Goal: Navigation & Orientation: Find specific page/section

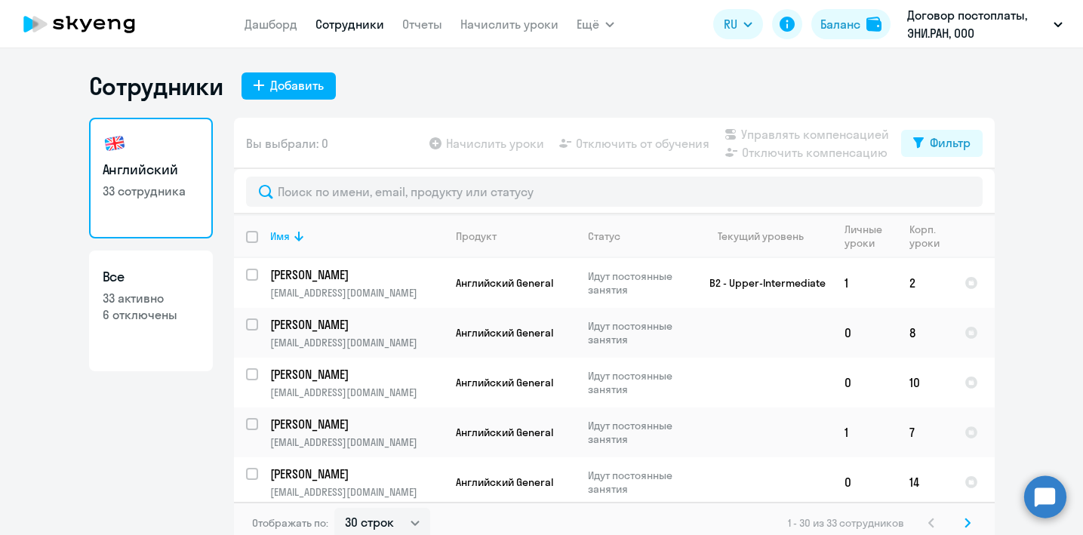
select select "30"
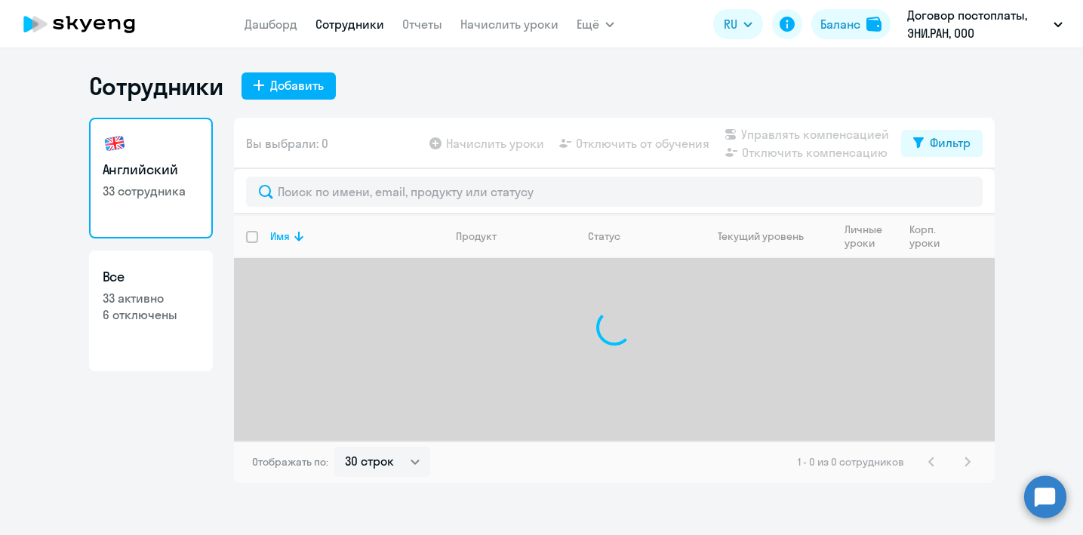
select select "30"
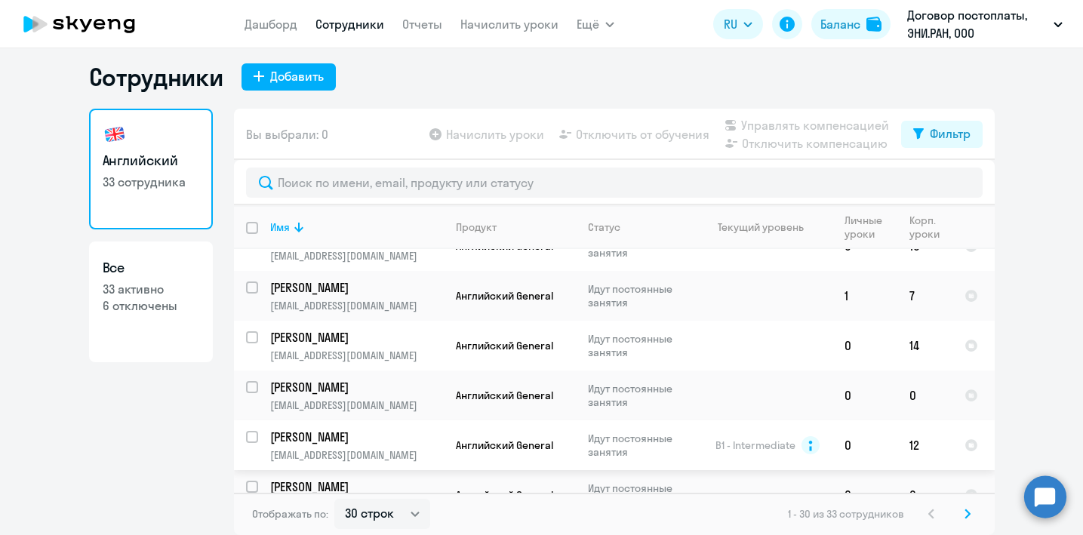
scroll to position [123, 0]
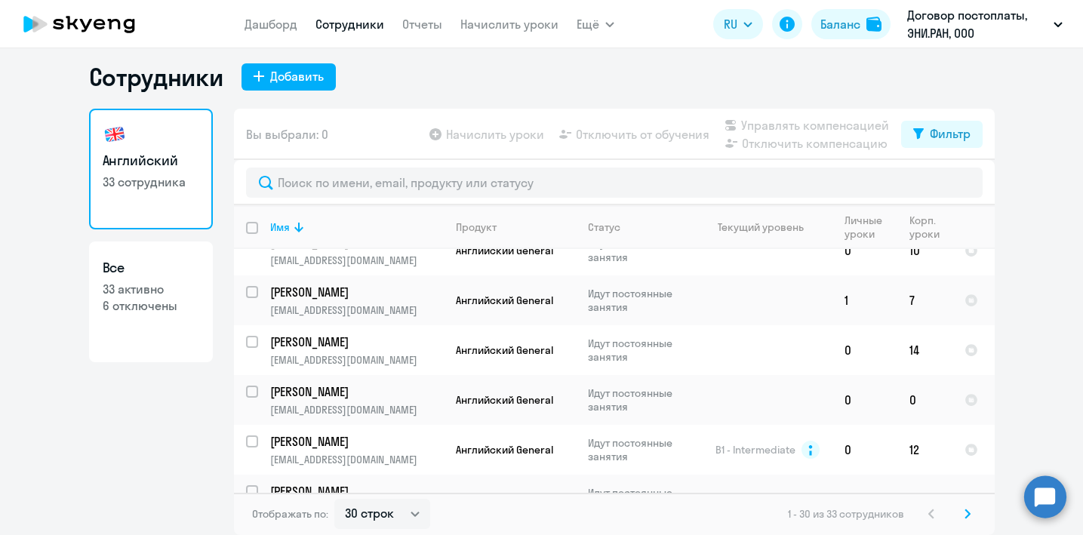
click at [1046, 501] on circle at bounding box center [1045, 497] width 42 height 42
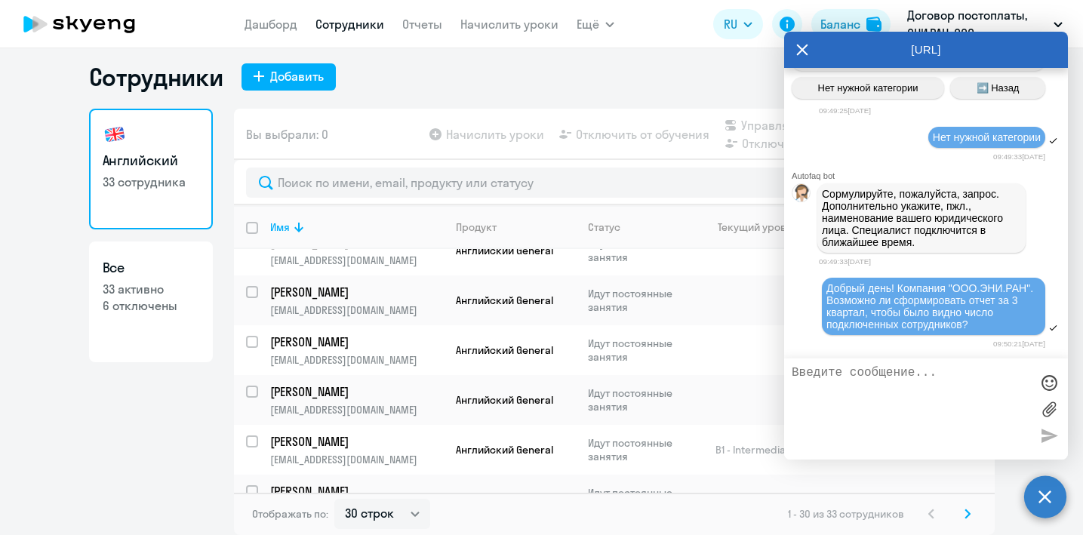
scroll to position [15515, 0]
click at [804, 43] on icon at bounding box center [802, 50] width 12 height 36
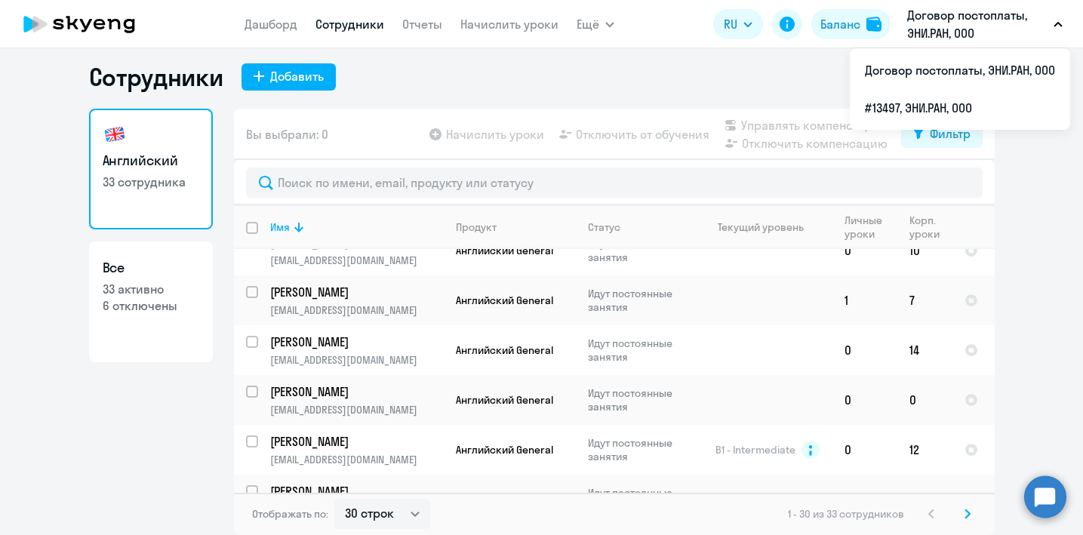
click at [1045, 489] on circle at bounding box center [1045, 497] width 42 height 42
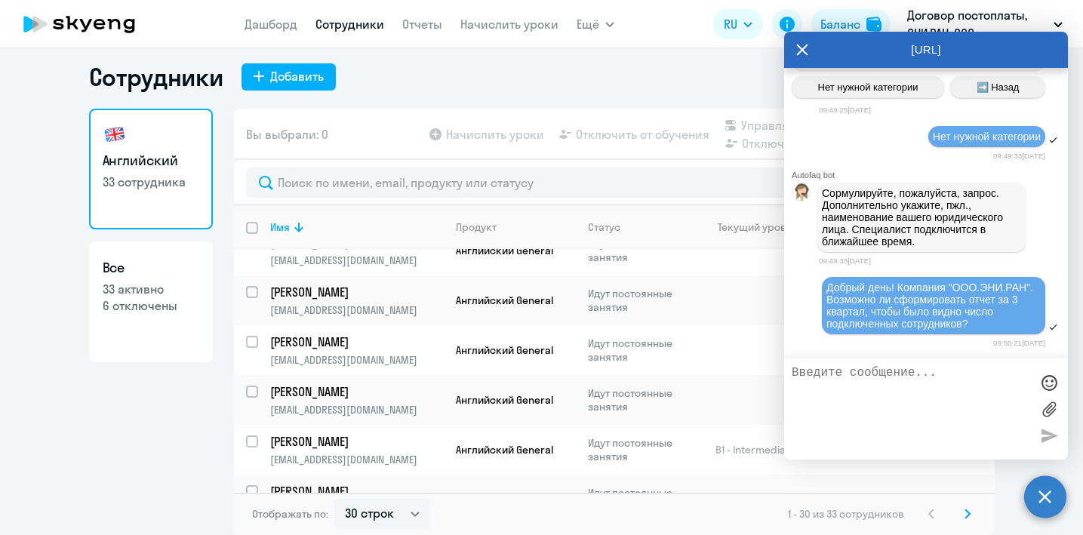
click at [807, 50] on icon at bounding box center [802, 50] width 12 height 36
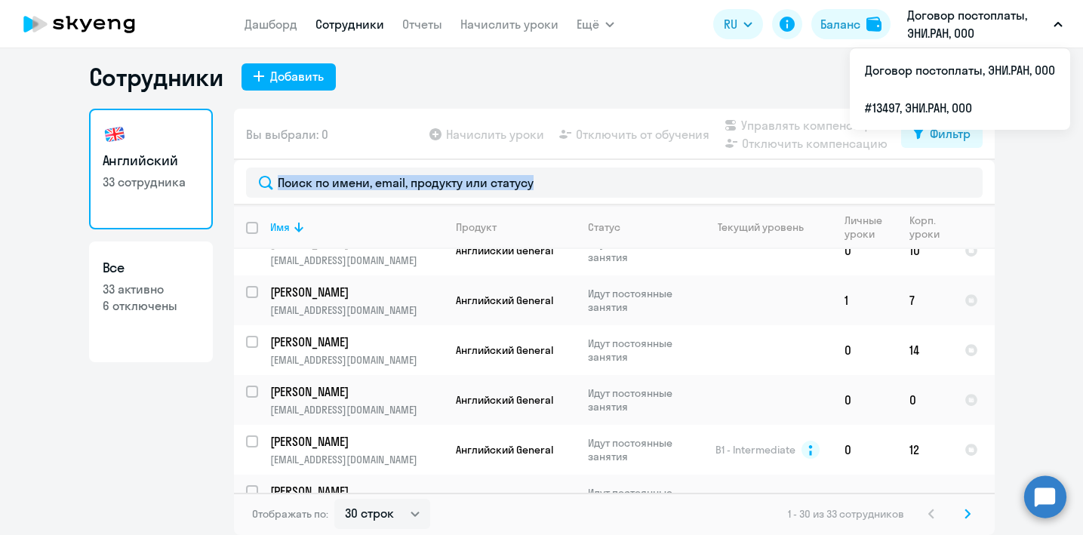
click at [1041, 215] on ng-component "Сотрудники Добавить Английский 33 сотрудника Все 33 активно 6 отключены Вы выбр…" at bounding box center [541, 298] width 1083 height 473
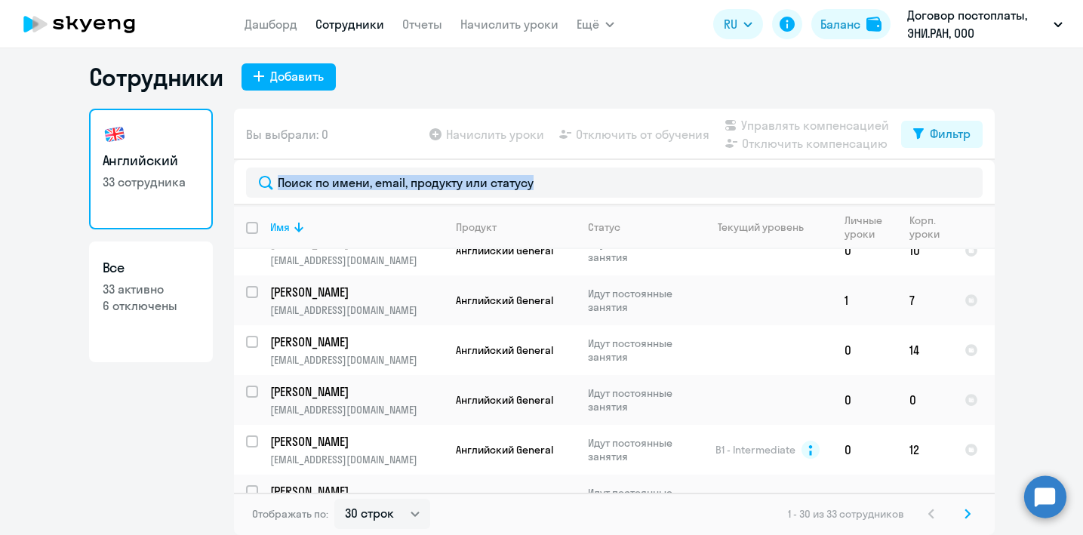
drag, startPoint x: 1051, startPoint y: 243, endPoint x: 1042, endPoint y: 243, distance: 9.1
click at [1051, 243] on ng-component "Сотрудники Добавить Английский 33 сотрудника Все 33 активно 6 отключены Вы выбр…" at bounding box center [541, 298] width 1083 height 473
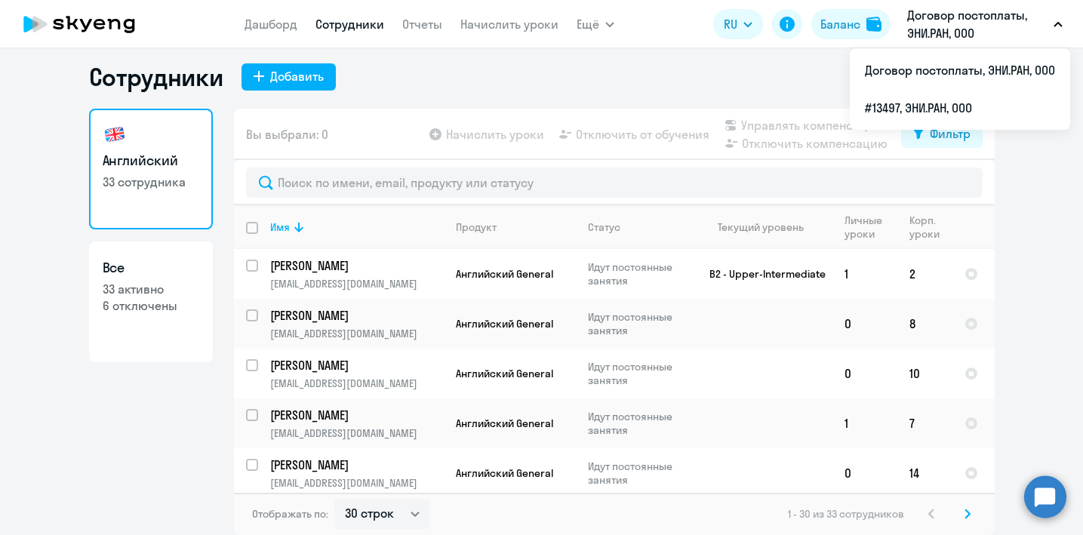
click at [1036, 374] on ng-component "Сотрудники Добавить Английский 33 сотрудника Все 33 активно 6 отключены Вы выбр…" at bounding box center [541, 298] width 1083 height 473
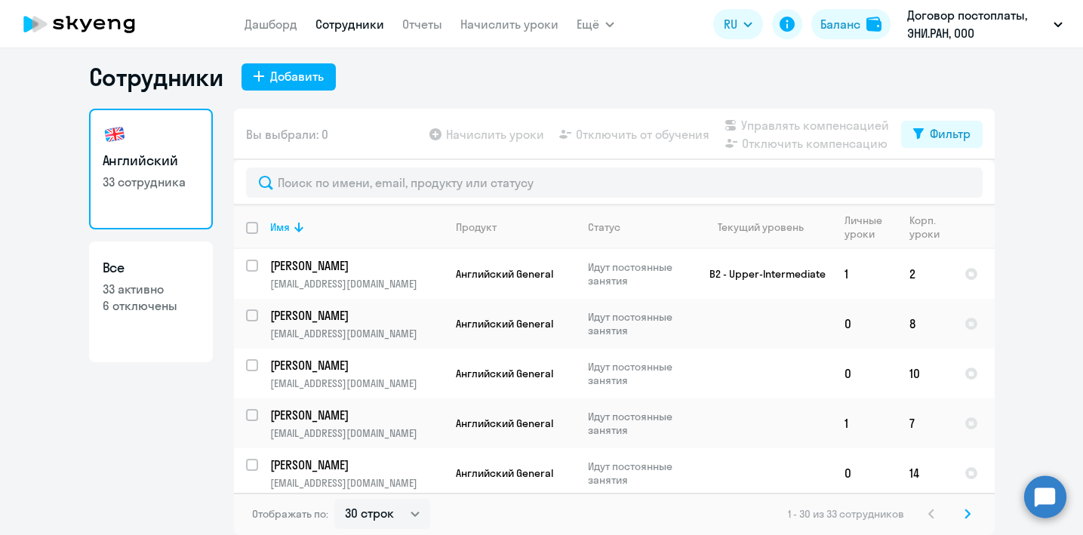
click at [1051, 500] on circle at bounding box center [1045, 497] width 42 height 42
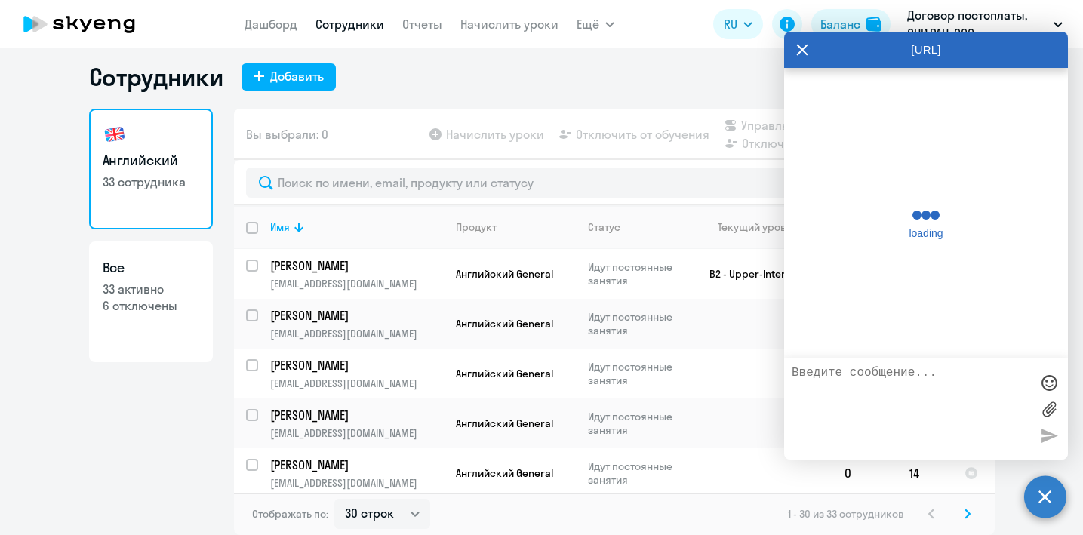
scroll to position [15515, 0]
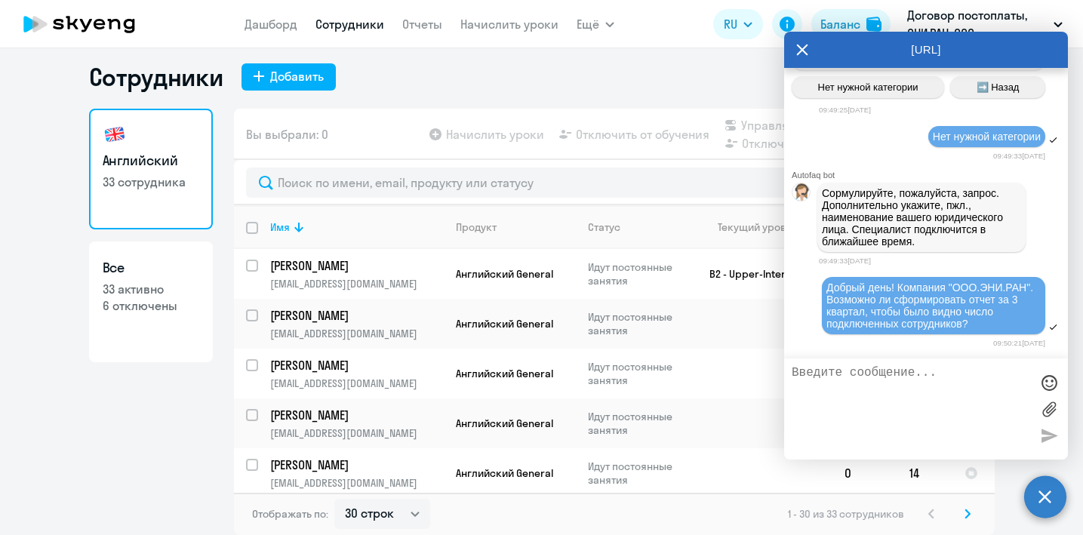
click at [799, 46] on icon at bounding box center [802, 50] width 11 height 11
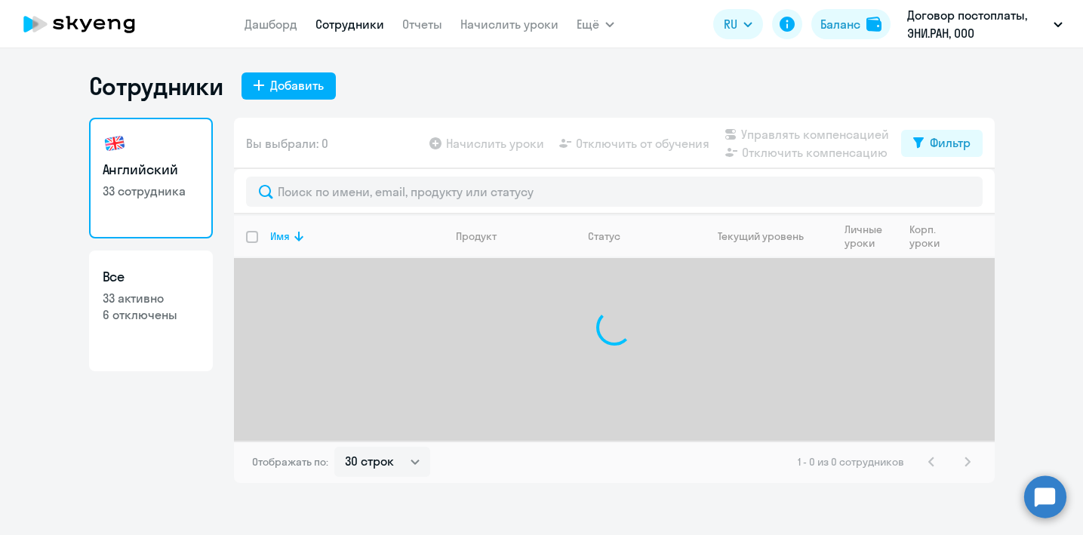
select select "30"
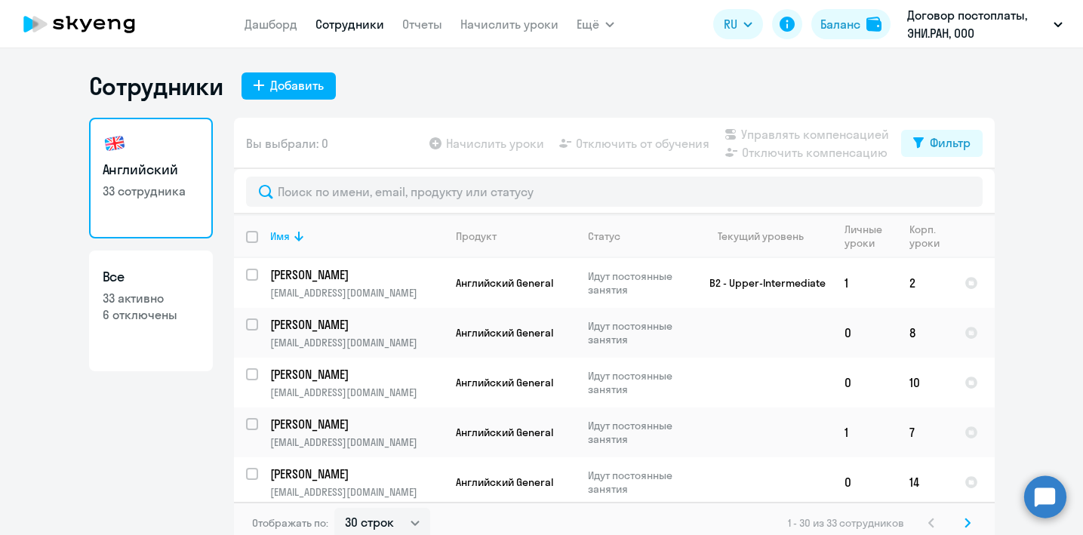
click at [1039, 488] on circle at bounding box center [1045, 497] width 42 height 42
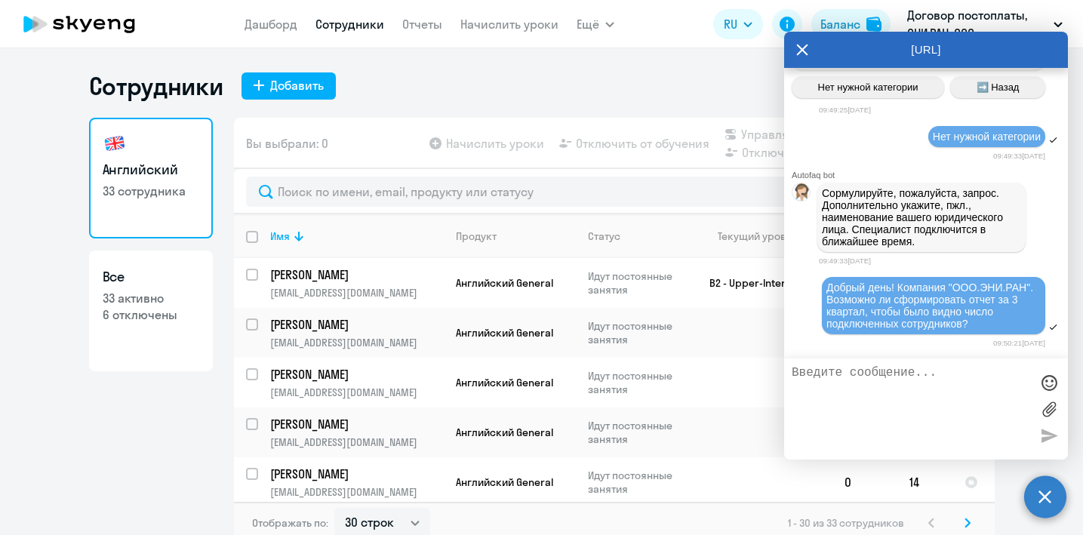
scroll to position [14568, 0]
click at [854, 372] on textarea at bounding box center [911, 409] width 239 height 86
click at [887, 373] on textarea at bounding box center [911, 409] width 239 height 86
type textarea "Оператор"
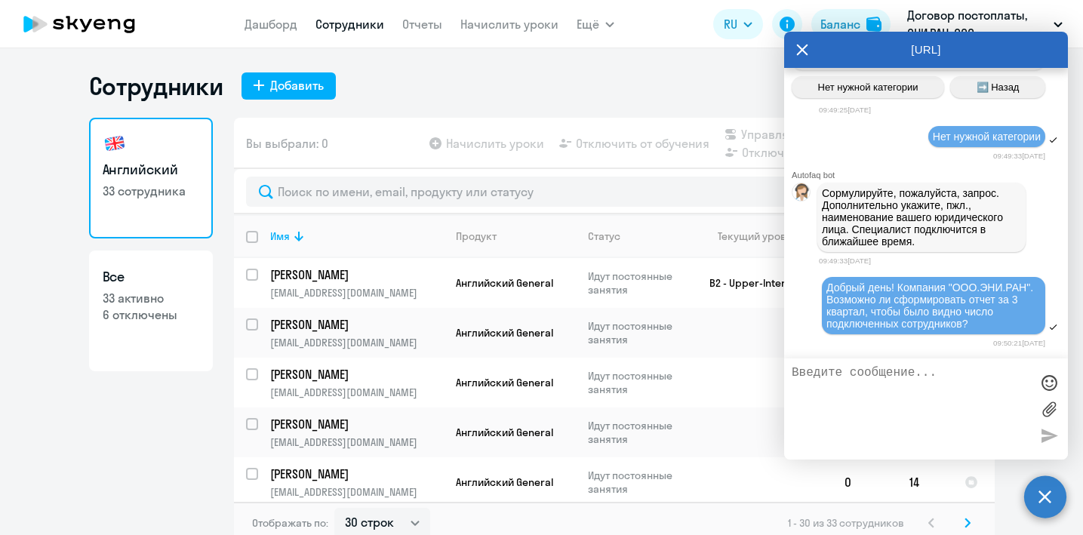
scroll to position [15563, 0]
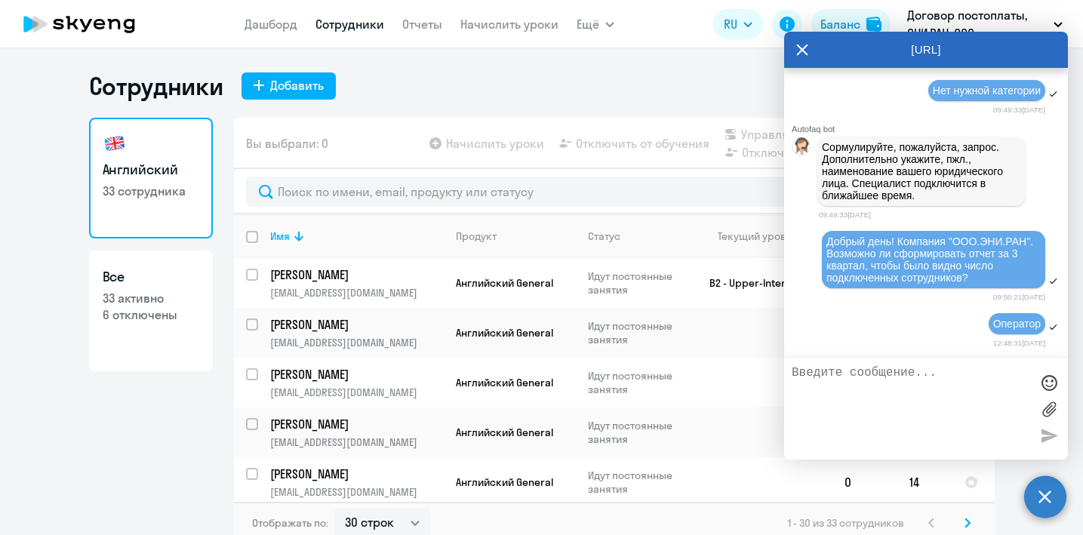
click at [804, 48] on icon at bounding box center [802, 50] width 12 height 36
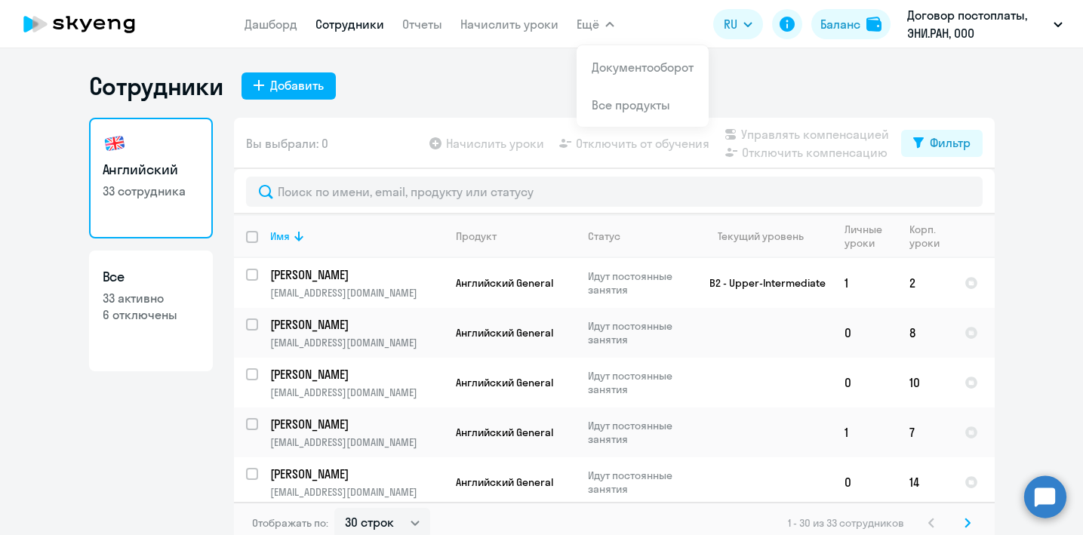
click at [588, 26] on span "Ещё" at bounding box center [588, 24] width 23 height 18
click at [628, 57] on li "Документооборот" at bounding box center [643, 67] width 132 height 38
click at [628, 69] on link "Документооборот" at bounding box center [643, 67] width 102 height 15
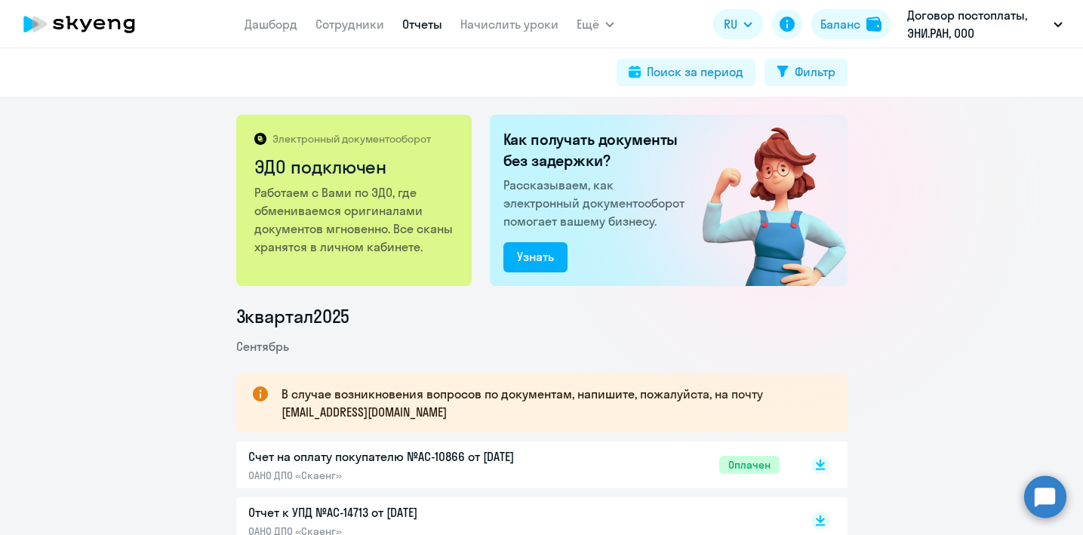
click at [426, 31] on link "Отчеты" at bounding box center [422, 24] width 40 height 15
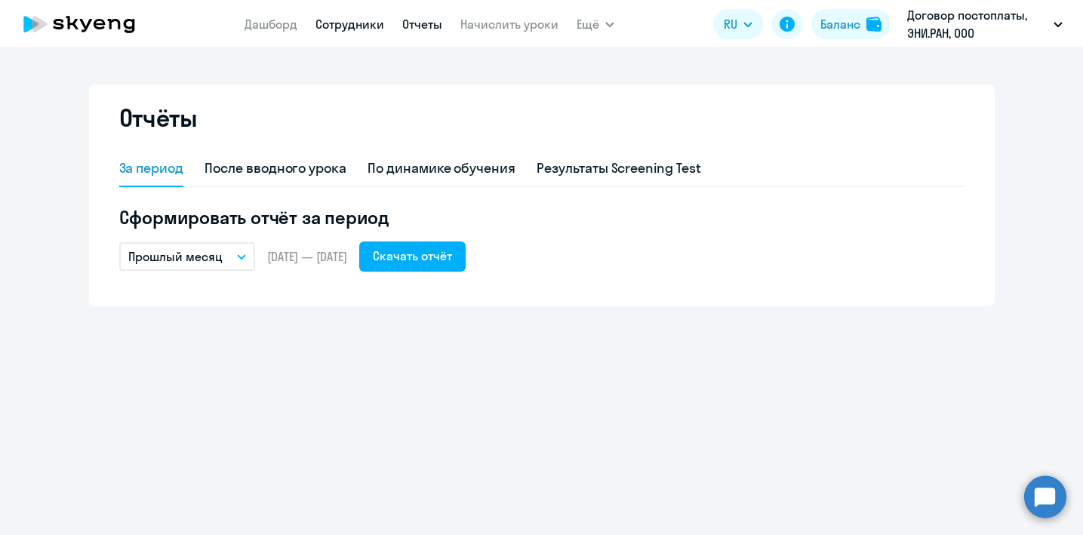
click at [343, 26] on link "Сотрудники" at bounding box center [350, 24] width 69 height 15
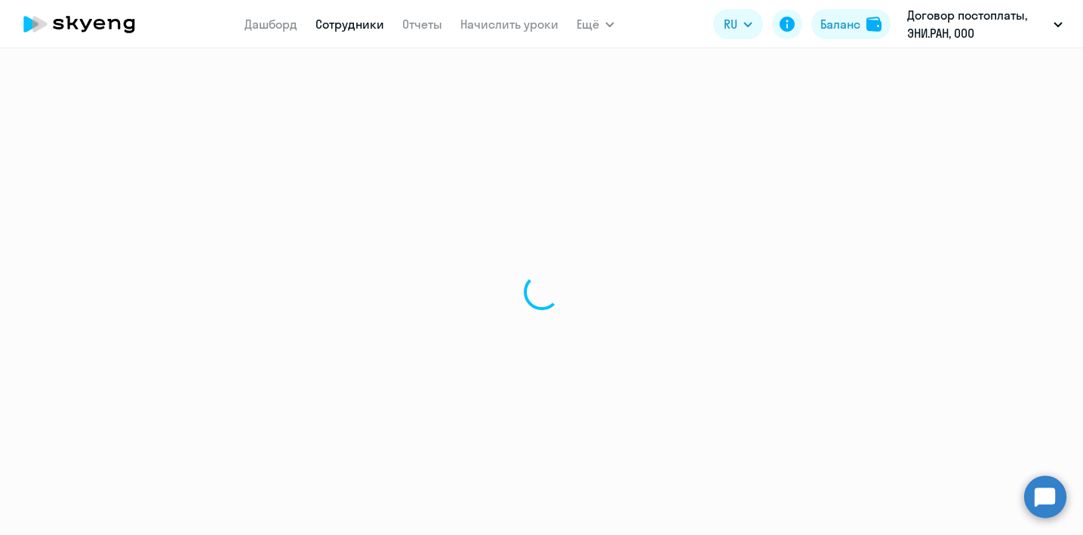
select select "30"
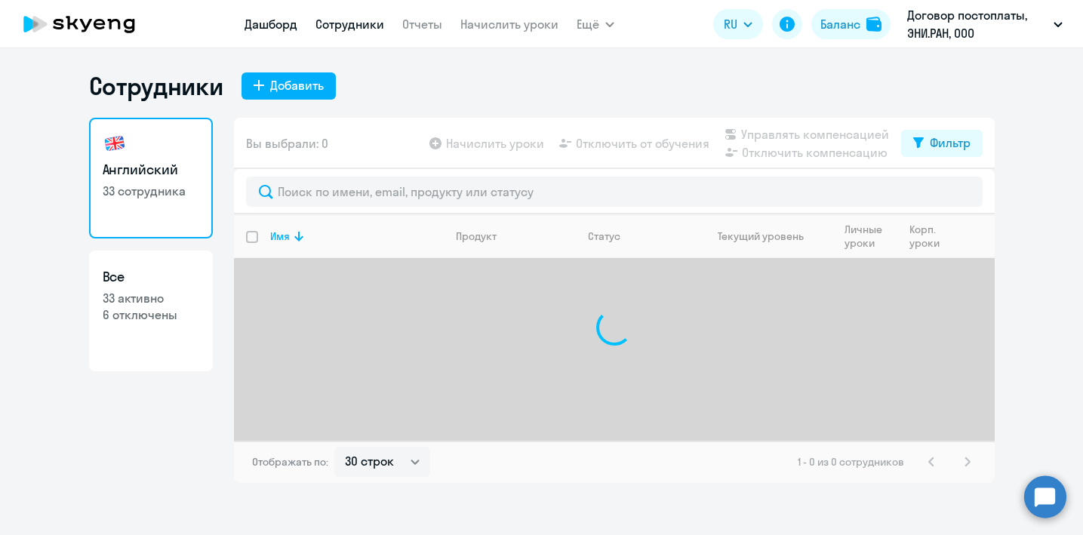
click at [249, 23] on link "Дашборд" at bounding box center [271, 24] width 53 height 15
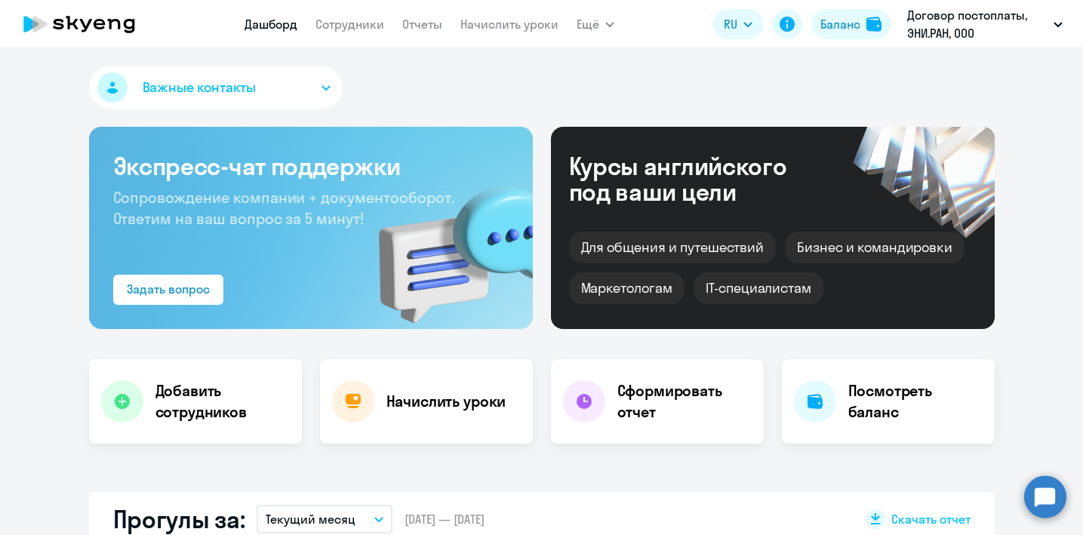
select select "30"
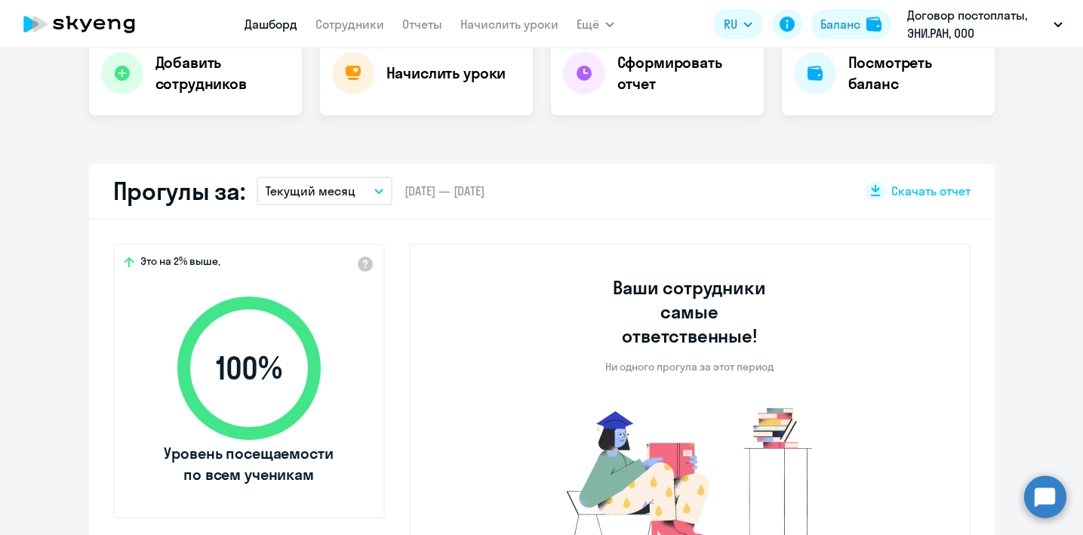
scroll to position [308, 0]
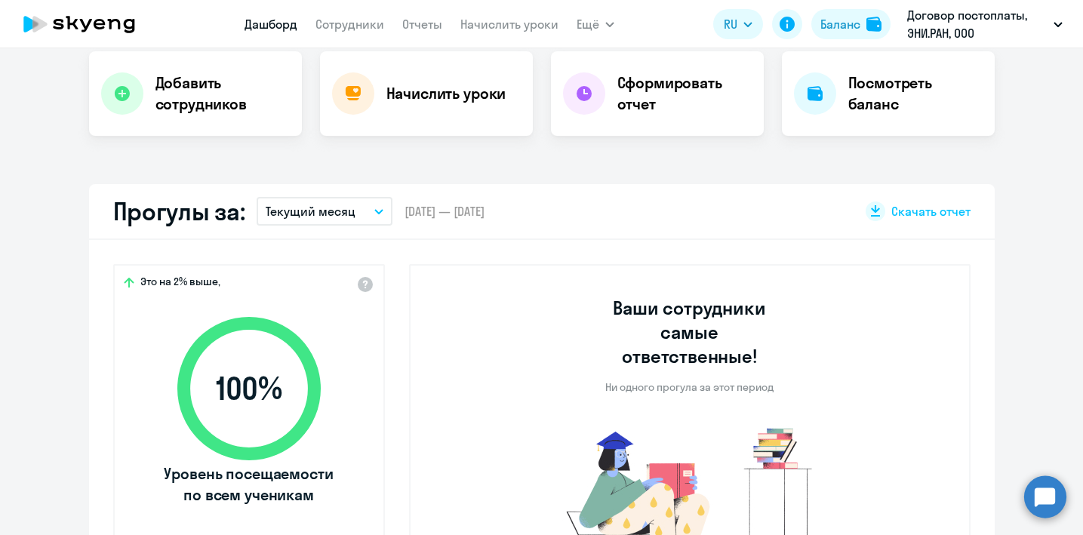
click at [373, 207] on button "Текущий месяц" at bounding box center [325, 211] width 136 height 29
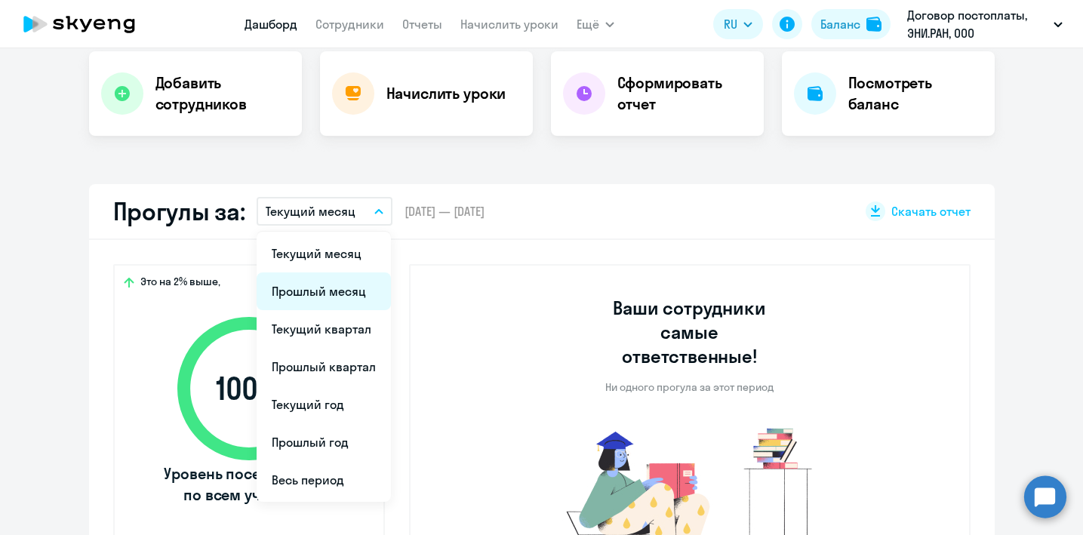
click at [325, 288] on li "Прошлый месяц" at bounding box center [324, 291] width 134 height 38
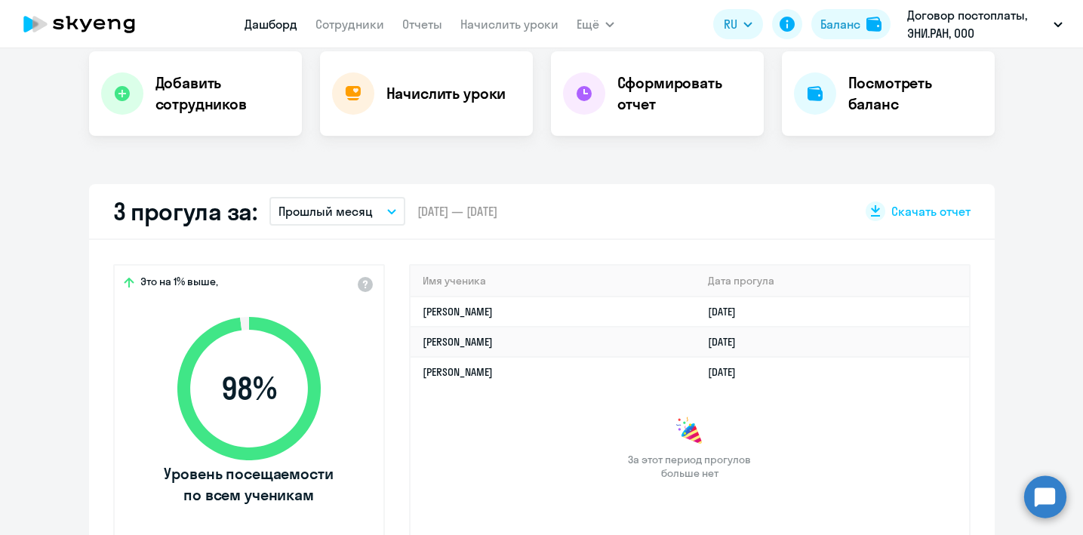
click at [356, 216] on p "Прошлый месяц" at bounding box center [326, 211] width 94 height 18
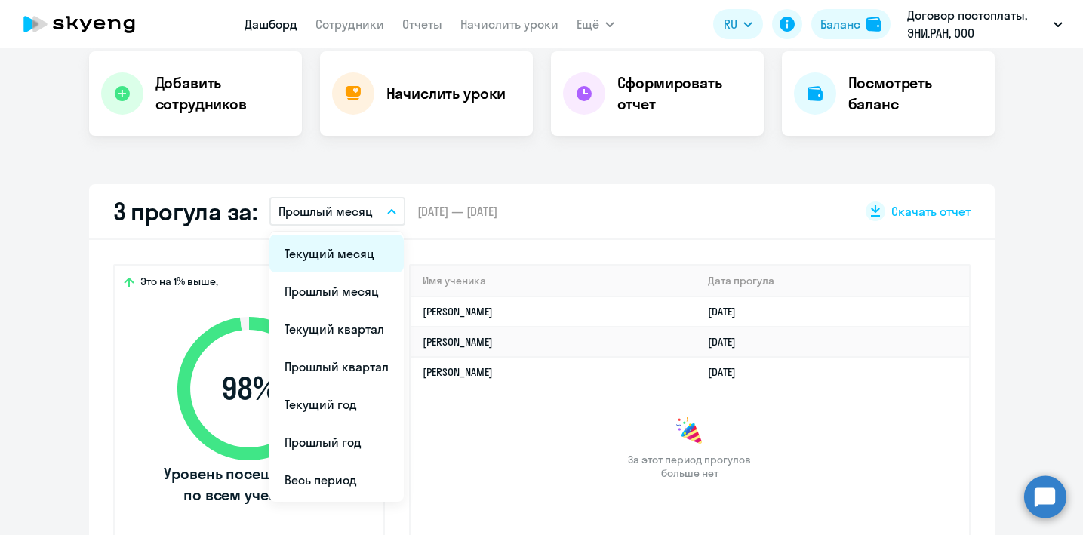
click at [345, 260] on li "Текущий месяц" at bounding box center [336, 254] width 134 height 38
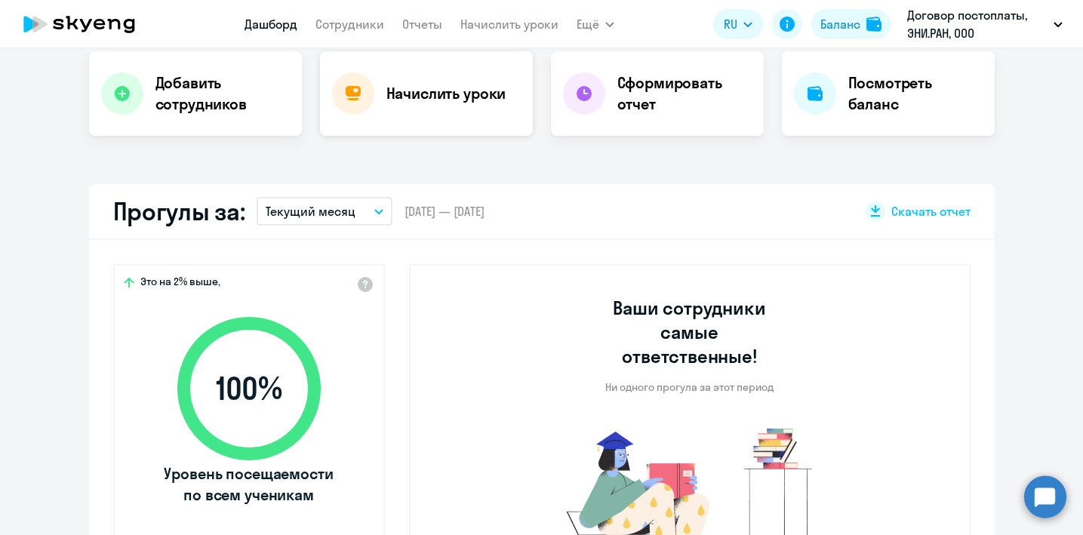
scroll to position [0, 0]
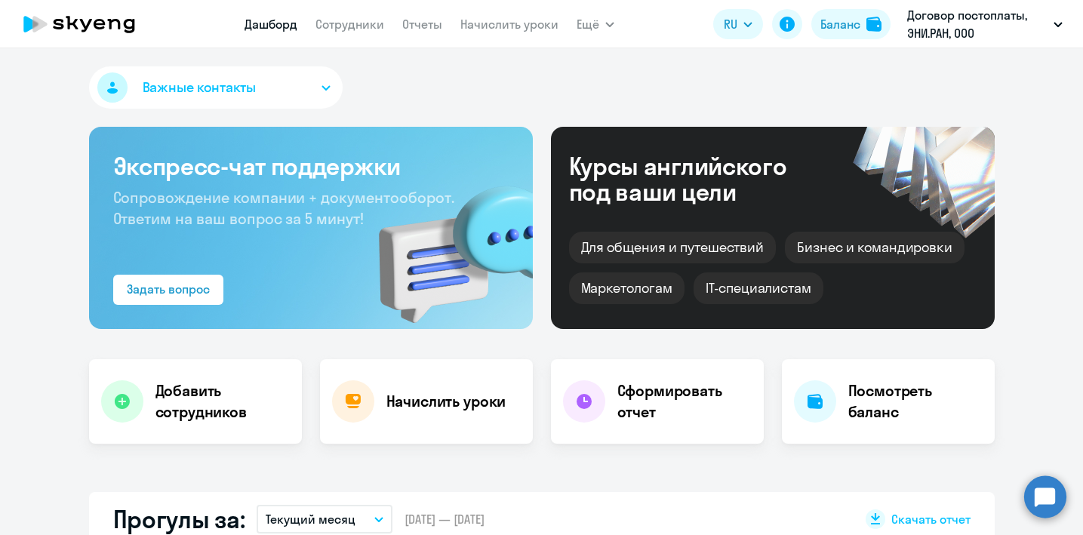
click at [1042, 503] on circle at bounding box center [1045, 497] width 42 height 42
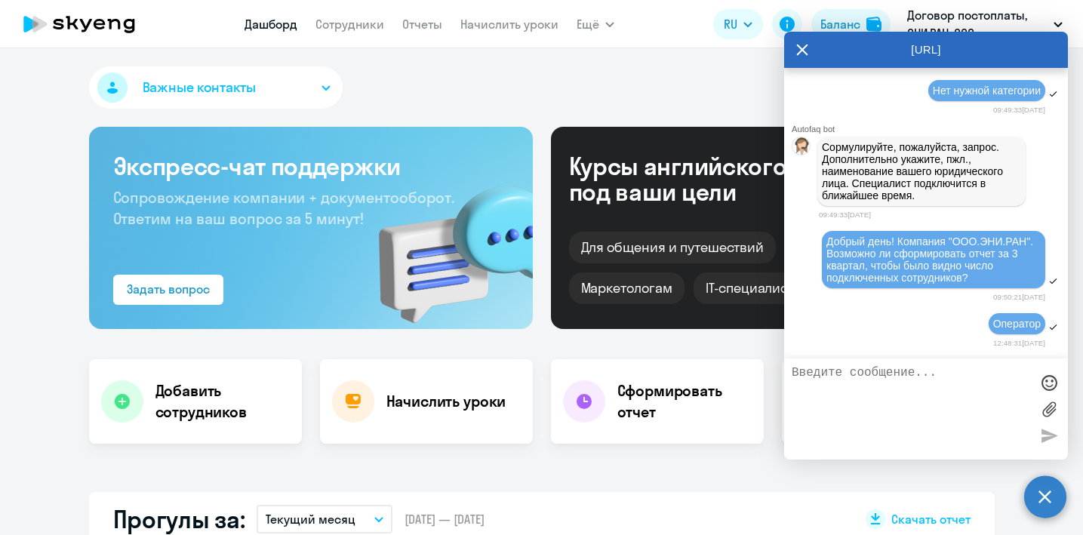
click at [404, 80] on div "Важные контакты" at bounding box center [542, 90] width 906 height 48
click at [804, 48] on icon at bounding box center [802, 50] width 11 height 11
